Goal: Transaction & Acquisition: Obtain resource

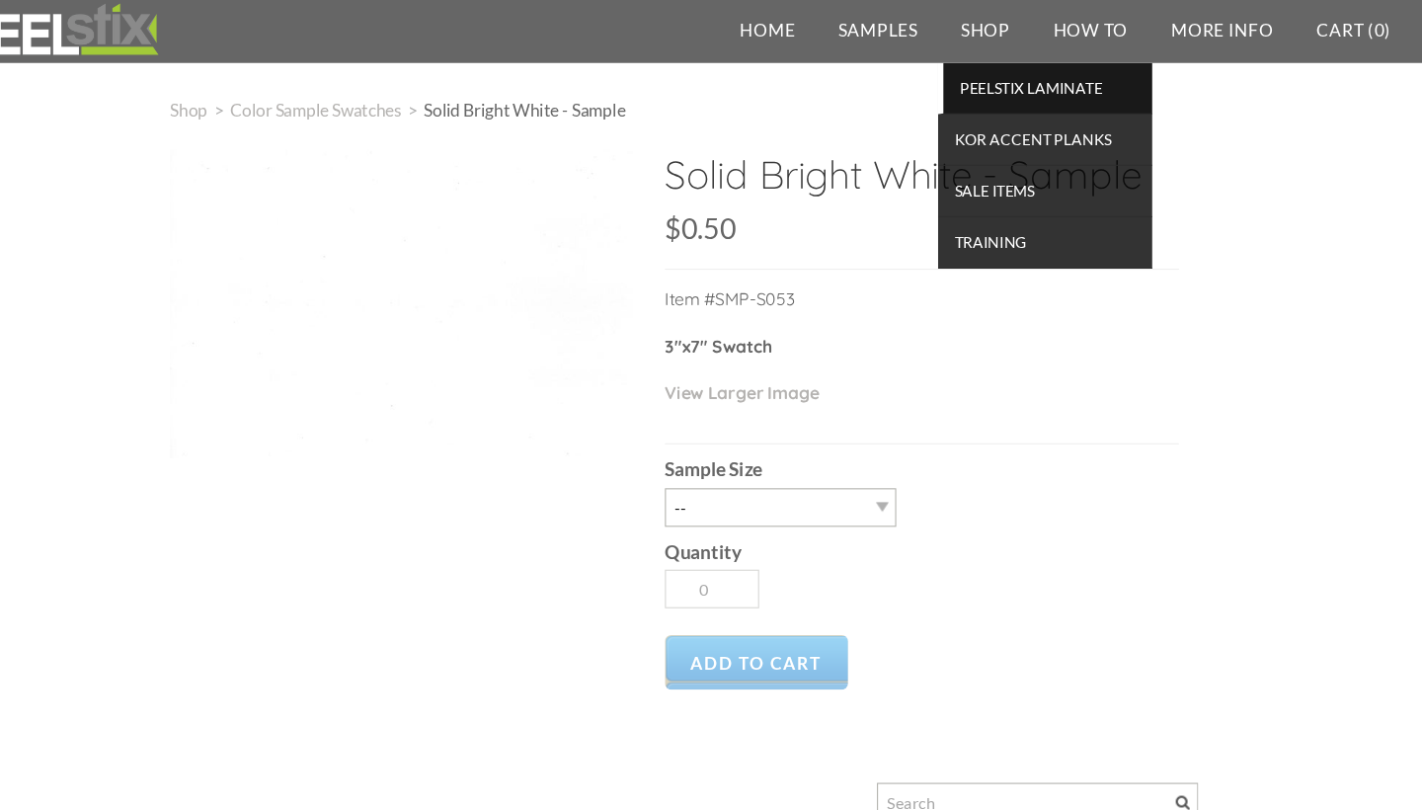
click at [945, 103] on link "PEELSTIX Laminate" at bounding box center [1044, 90] width 198 height 47
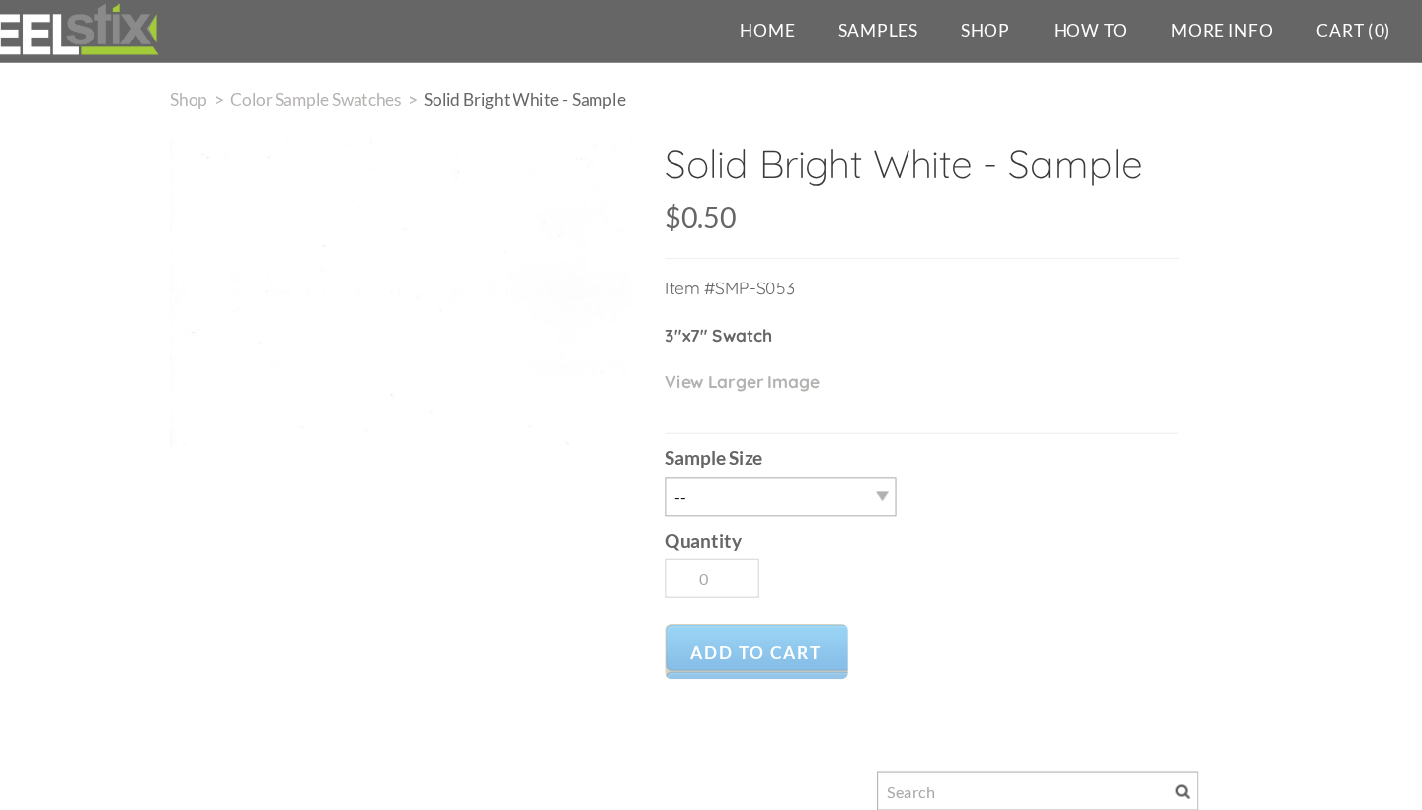
click at [287, 478] on div "Solid Bright White - Sample SKU: $0.50 $0.50 Unavailable per item Item #SMP-S05…" at bounding box center [711, 582] width 948 height 890
click at [287, 483] on div "Solid Bright White - Sample SKU: $0.50 $0.50 Unavailable per item Item #SMP-S05…" at bounding box center [711, 582] width 948 height 890
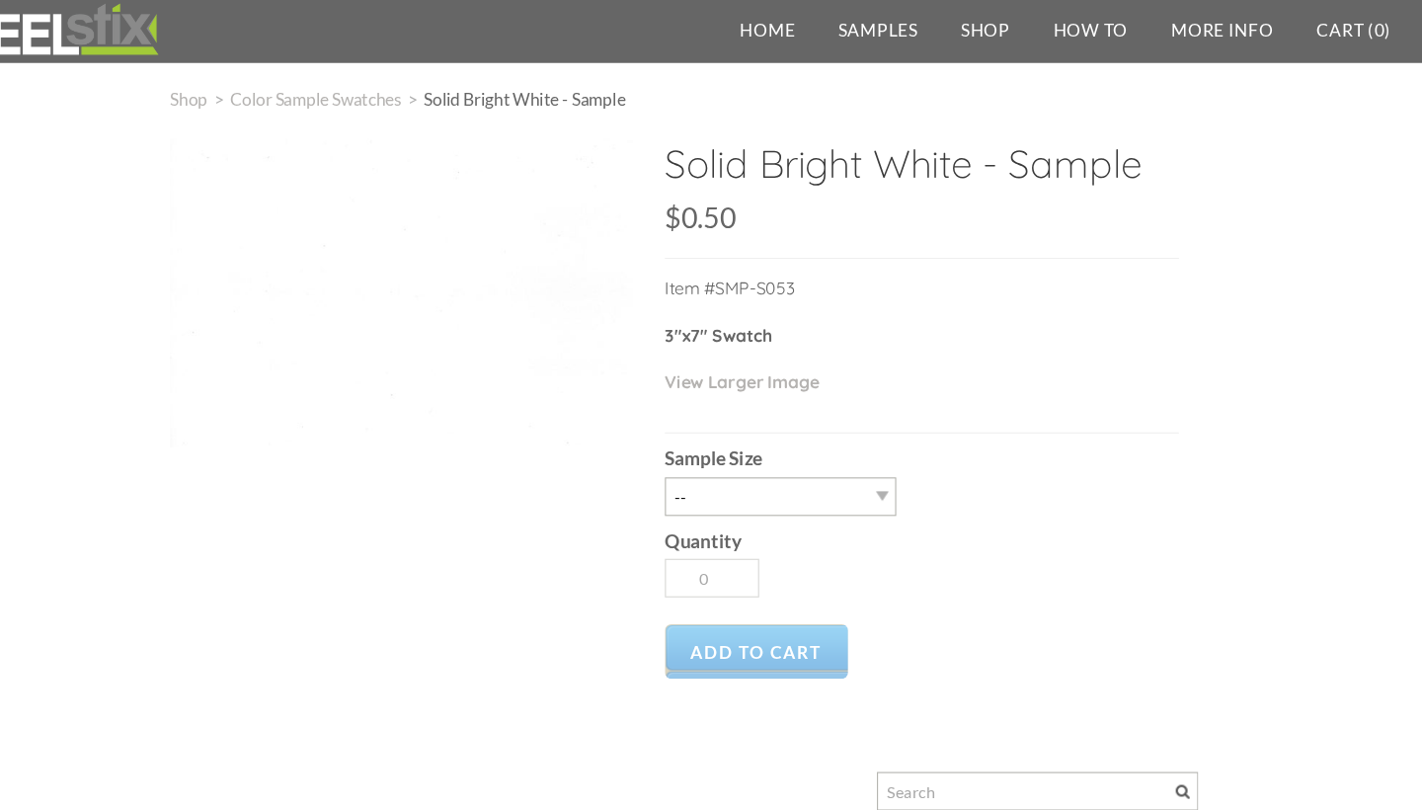
click at [26, 439] on div "Shop > Color Sample Swatches > Solid Bright White - Sample Solid Bright White -…" at bounding box center [711, 565] width 1422 height 1032
drag, startPoint x: 11, startPoint y: 430, endPoint x: 310, endPoint y: 489, distance: 305.1
click at [310, 489] on div "Shop > Color Sample Swatches > Solid Bright White - Sample Solid Bright White -…" at bounding box center [711, 565] width 1422 height 1032
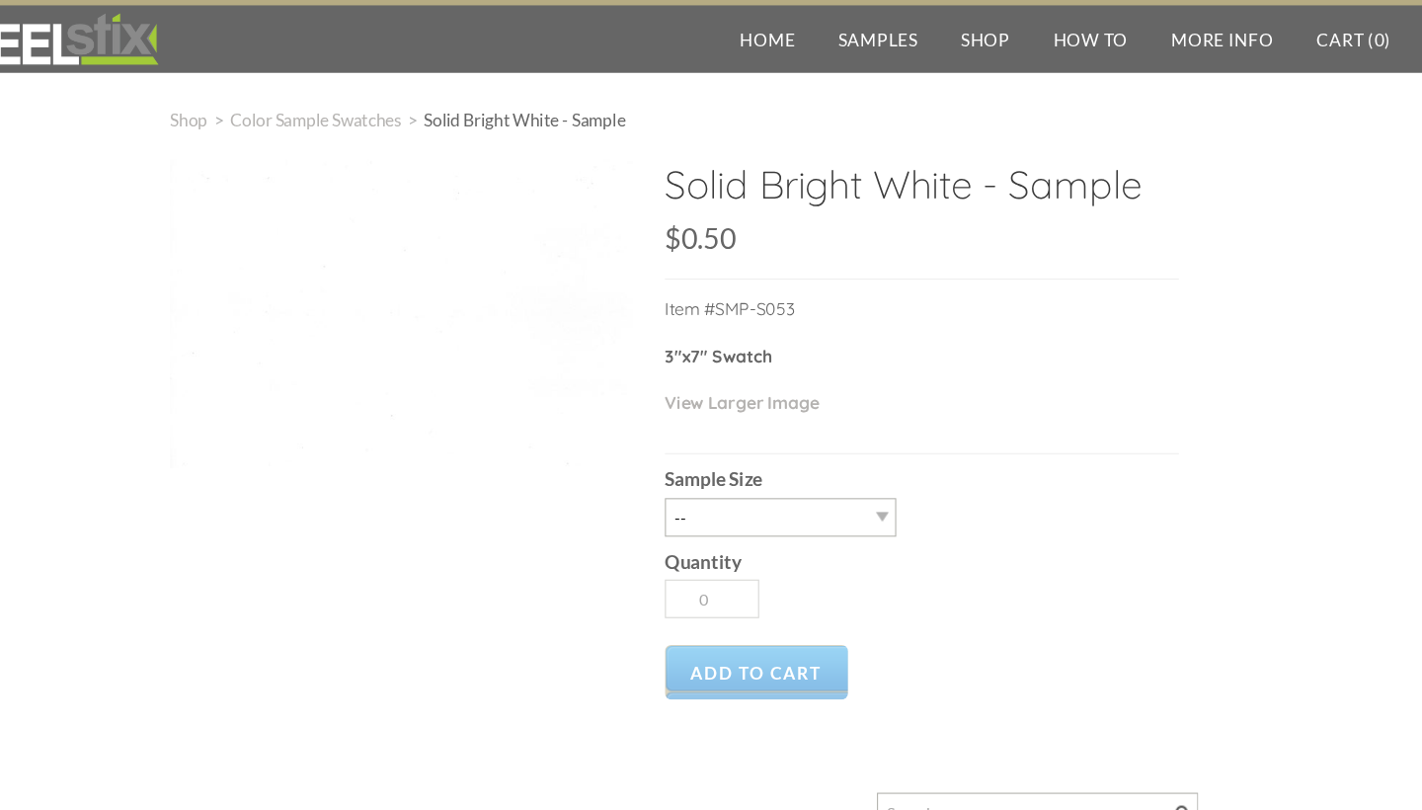
click at [454, 746] on div at bounding box center [711, 753] width 948 height 65
drag, startPoint x: 530, startPoint y: 689, endPoint x: 551, endPoint y: 704, distance: 25.5
click at [478, 746] on div at bounding box center [711, 753] width 948 height 65
